Goal: Information Seeking & Learning: Check status

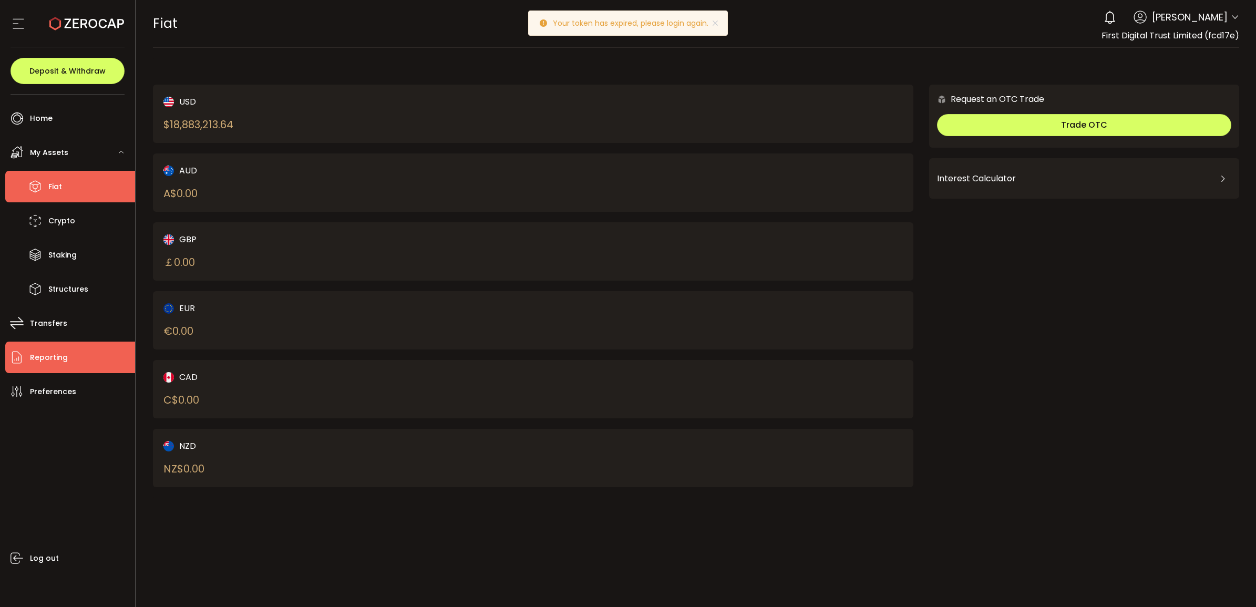
click at [66, 360] on li "Reporting" at bounding box center [70, 357] width 130 height 32
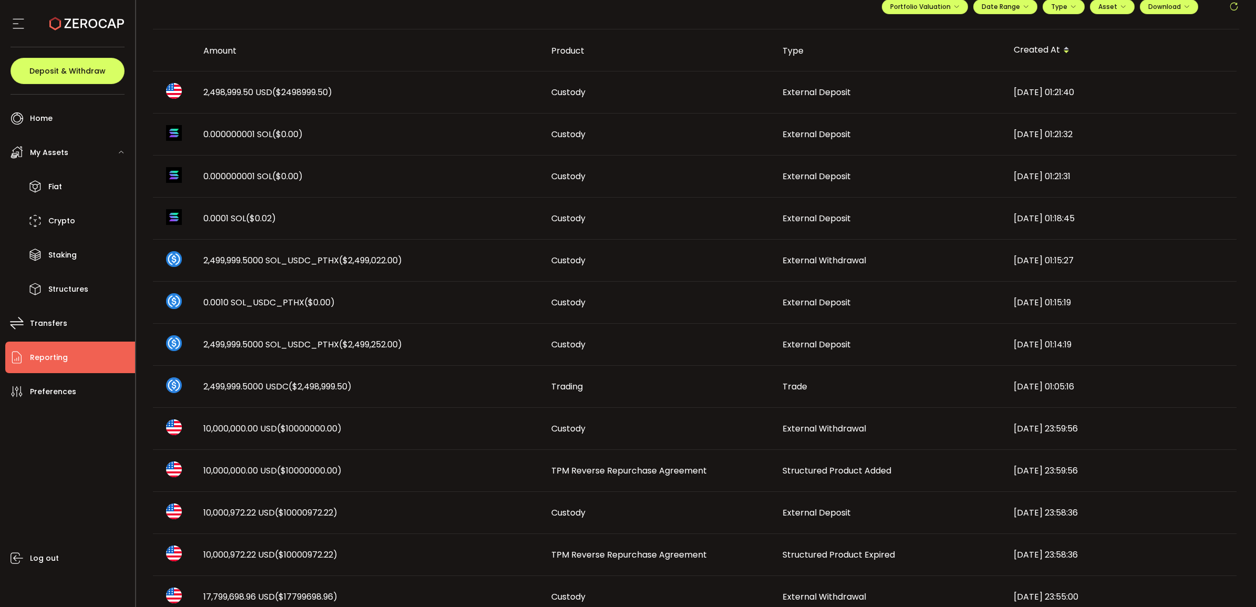
scroll to position [263, 0]
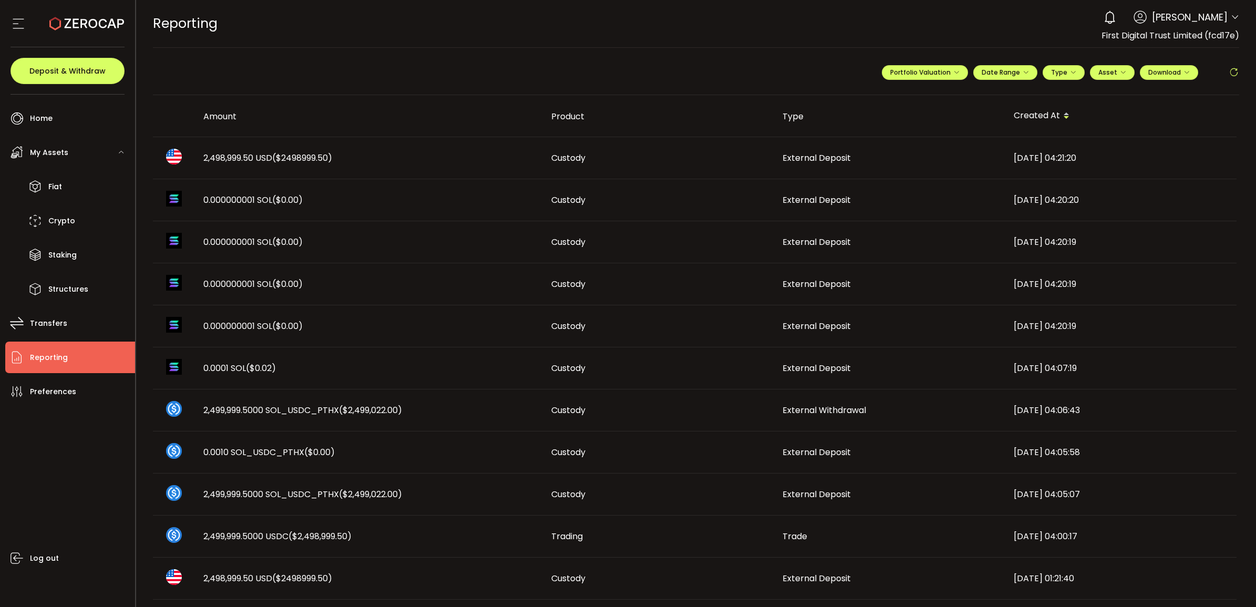
click at [243, 157] on span "2,498,999.50 USD ($2498999.50)" at bounding box center [267, 158] width 129 height 12
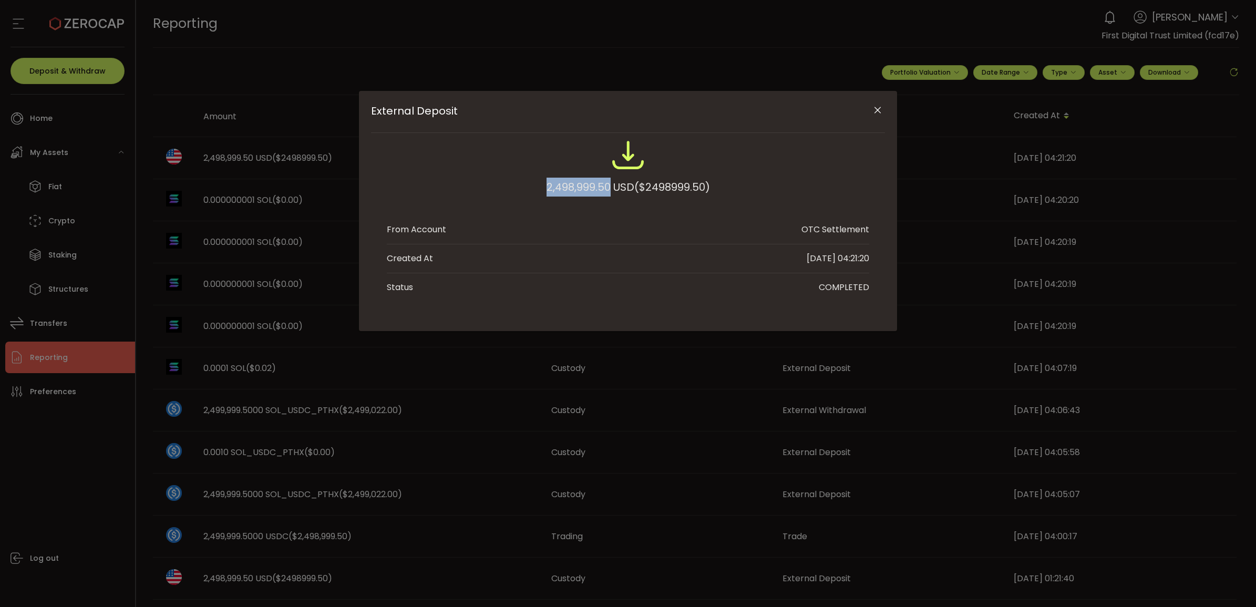
drag, startPoint x: 540, startPoint y: 185, endPoint x: 607, endPoint y: 185, distance: 67.2
click at [607, 185] on div "2,498,999.50 USD ($2498999.50)" at bounding box center [628, 172] width 482 height 69
copy div "2,498,999.50"
click at [873, 110] on icon "Close" at bounding box center [877, 110] width 11 height 11
